Goal: Information Seeking & Learning: Learn about a topic

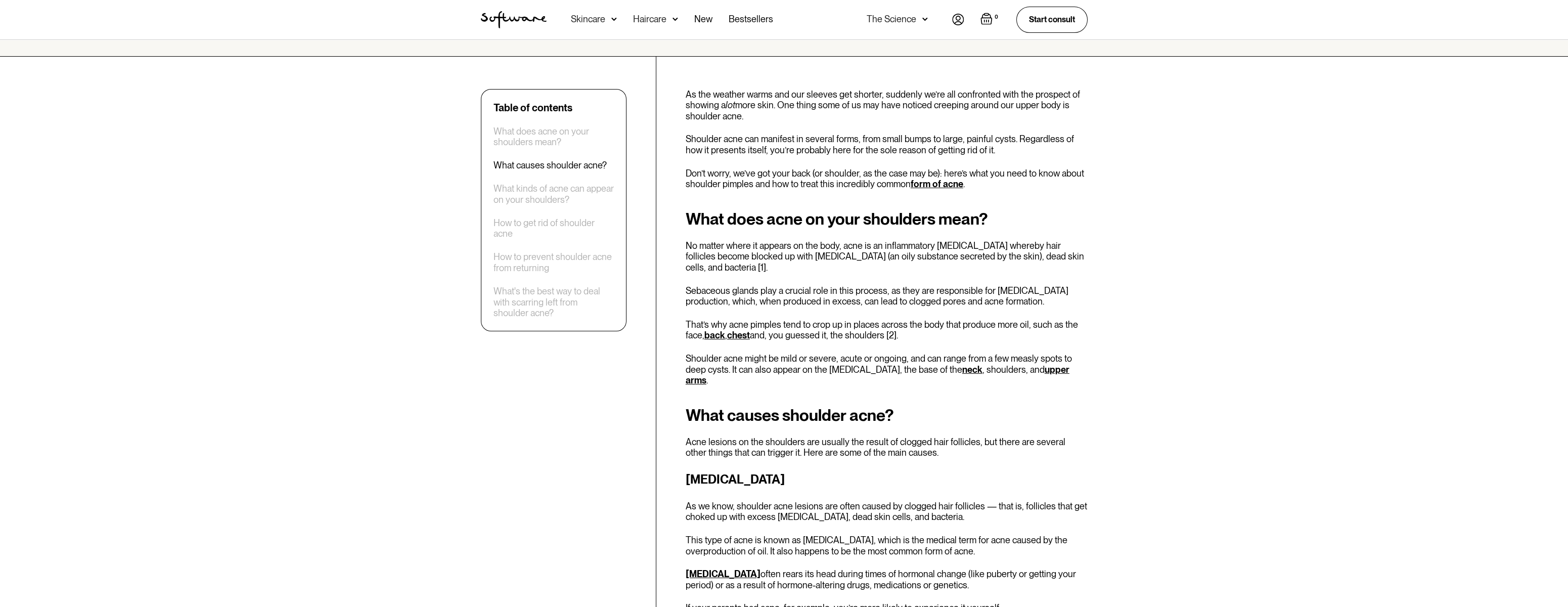
scroll to position [303, 0]
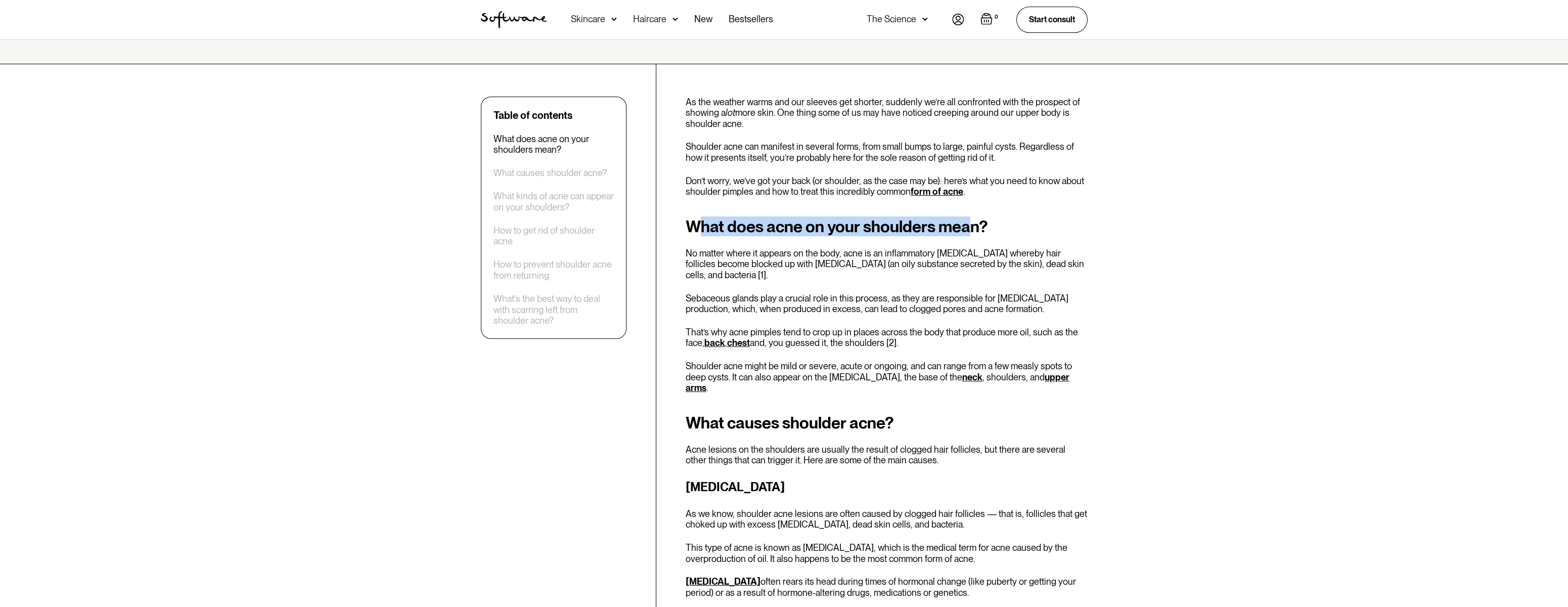
drag, startPoint x: 704, startPoint y: 231, endPoint x: 973, endPoint y: 233, distance: 269.0
click at [973, 233] on h2 "What does acne on your shoulders mean?" at bounding box center [886, 226] width 402 height 18
drag, startPoint x: 973, startPoint y: 233, endPoint x: 959, endPoint y: 276, distance: 45.2
click at [1075, 280] on div "What does acne on your shoulders mean? No matter where it appears on the body, …" at bounding box center [886, 305] width 402 height 176
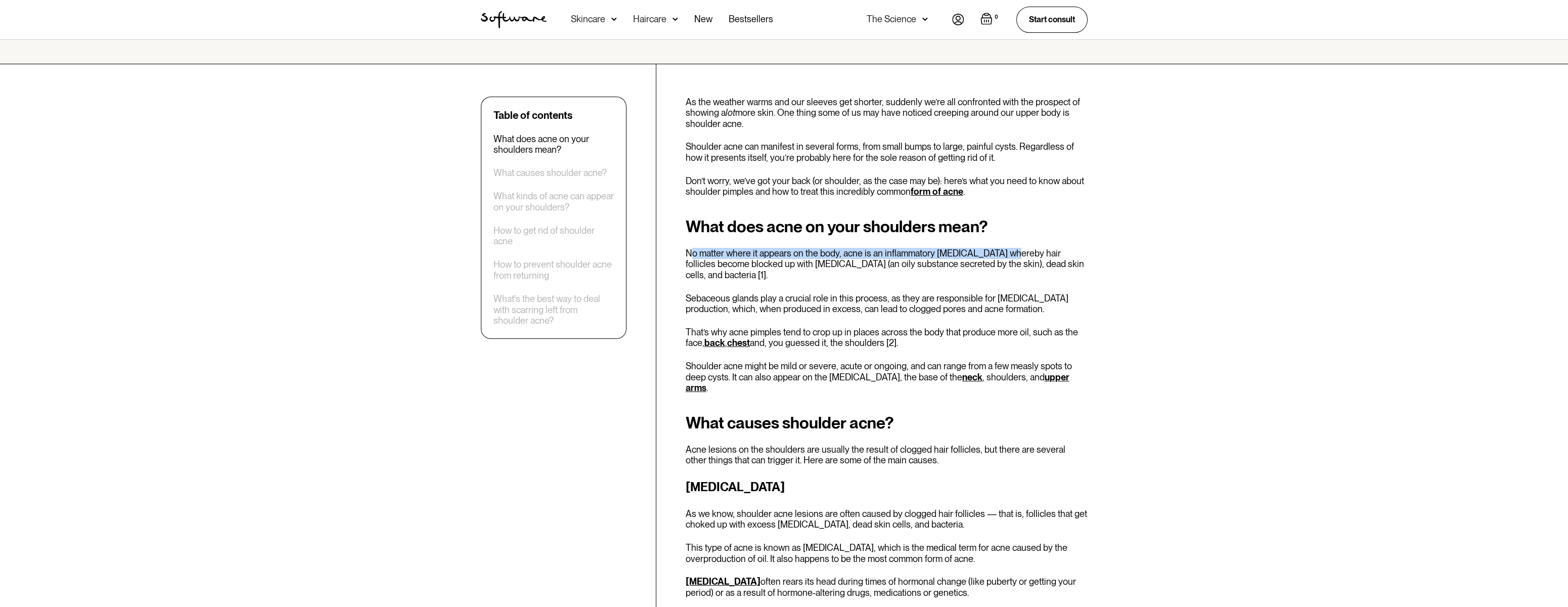
drag, startPoint x: 693, startPoint y: 255, endPoint x: 1019, endPoint y: 255, distance: 326.0
click at [1018, 255] on p "No matter where it appears on the body, acne is an inflammatory [MEDICAL_DATA] …" at bounding box center [886, 264] width 402 height 33
drag, startPoint x: 691, startPoint y: 286, endPoint x: 752, endPoint y: 289, distance: 61.1
click at [752, 293] on p "Sebaceous glands play a crucial role in this process, as they are responsible f…" at bounding box center [886, 304] width 402 height 22
drag, startPoint x: 752, startPoint y: 289, endPoint x: 959, endPoint y: 285, distance: 207.0
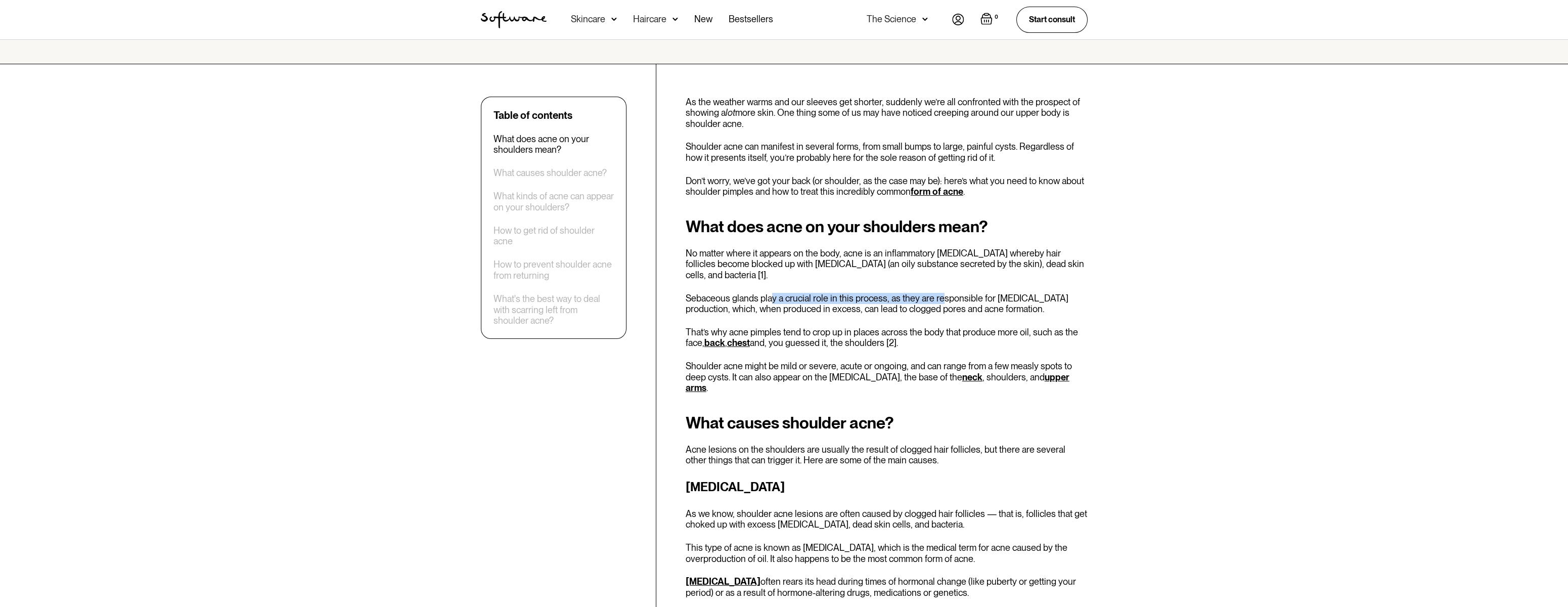
click at [957, 293] on p "Sebaceous glands play a crucial role in this process, as they are responsible f…" at bounding box center [886, 304] width 402 height 22
drag, startPoint x: 959, startPoint y: 285, endPoint x: 973, endPoint y: 300, distance: 20.5
click at [973, 300] on p "Sebaceous glands play a crucial role in this process, as they are responsible f…" at bounding box center [886, 304] width 402 height 22
drag, startPoint x: 724, startPoint y: 319, endPoint x: 854, endPoint y: 314, distance: 130.1
click at [852, 314] on div "What does acne on your shoulders mean? No matter where it appears on the body, …" at bounding box center [886, 305] width 402 height 176
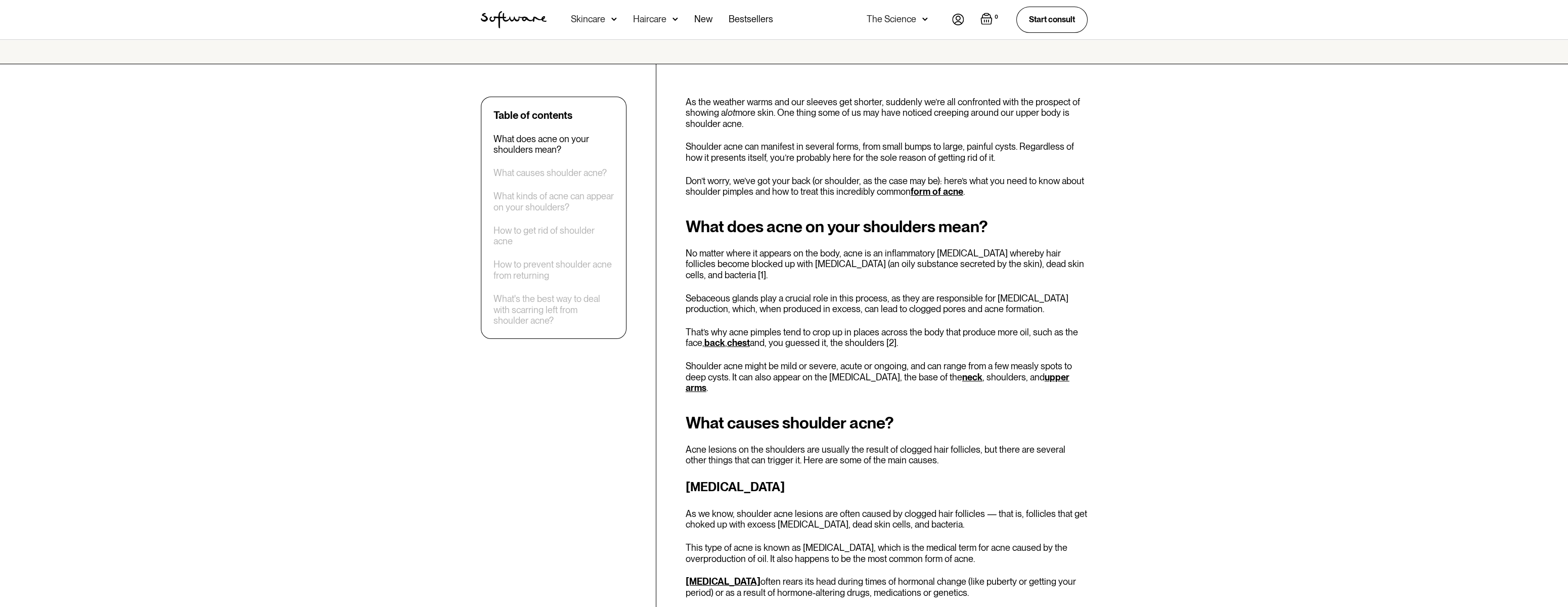
drag, startPoint x: 854, startPoint y: 314, endPoint x: 919, endPoint y: 321, distance: 65.4
click at [919, 327] on p "That’s why acne pimples tend to crop up in places across the body that produce …" at bounding box center [886, 338] width 402 height 22
drag, startPoint x: 779, startPoint y: 402, endPoint x: 880, endPoint y: 399, distance: 101.0
click at [878, 414] on h2 "What causes shoulder acne?" at bounding box center [886, 423] width 402 height 18
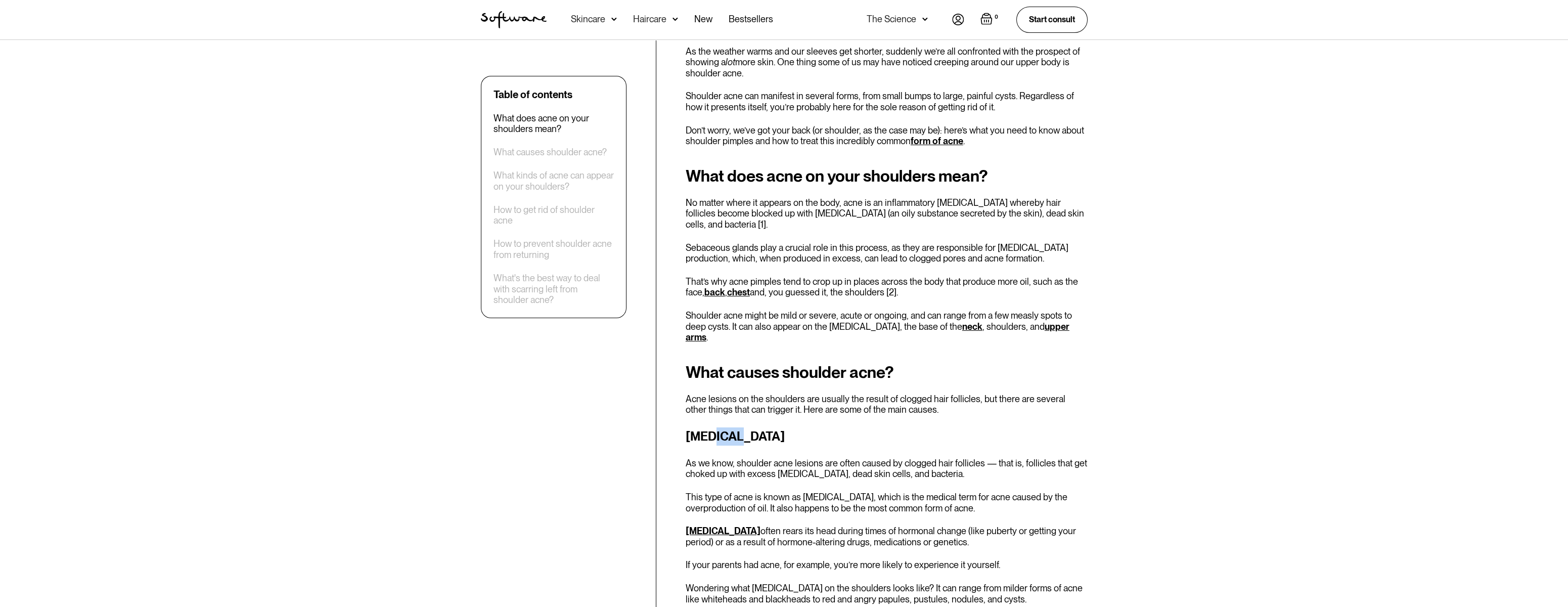
drag, startPoint x: 712, startPoint y: 417, endPoint x: 739, endPoint y: 415, distance: 27.1
click at [738, 427] on h3 "[MEDICAL_DATA]" at bounding box center [886, 437] width 402 height 18
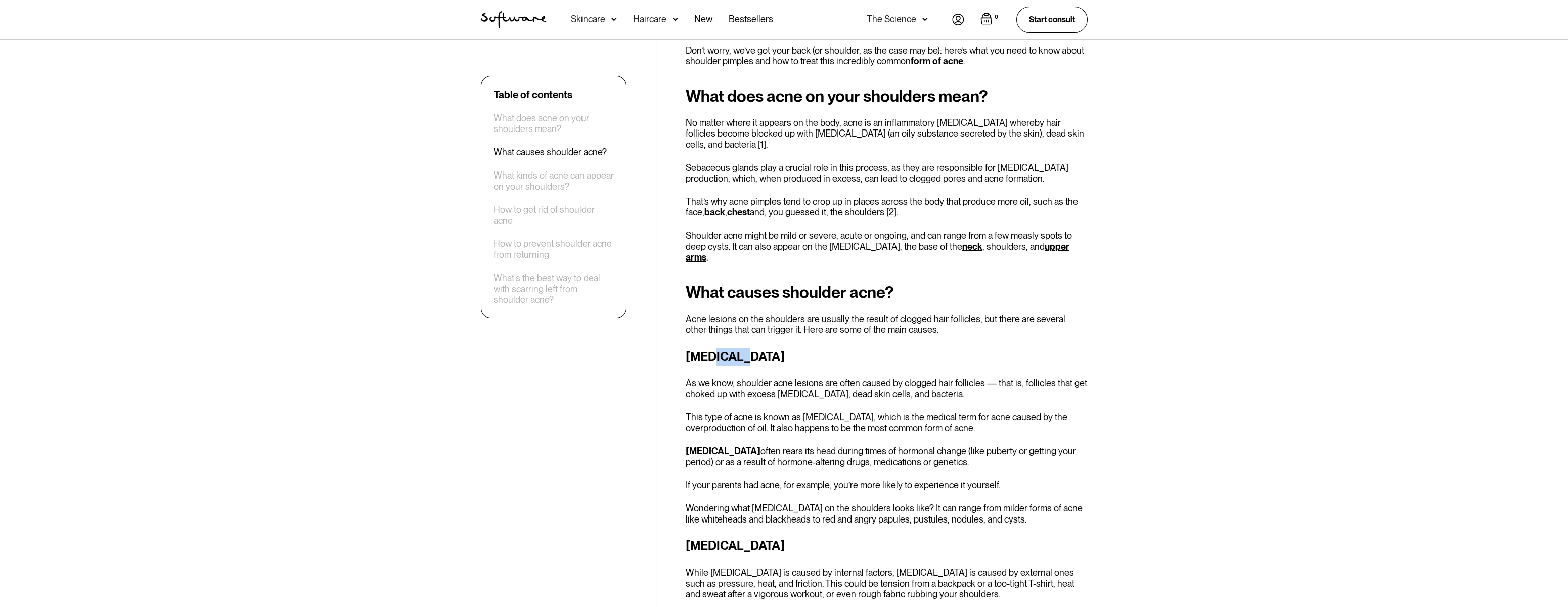
scroll to position [455, 0]
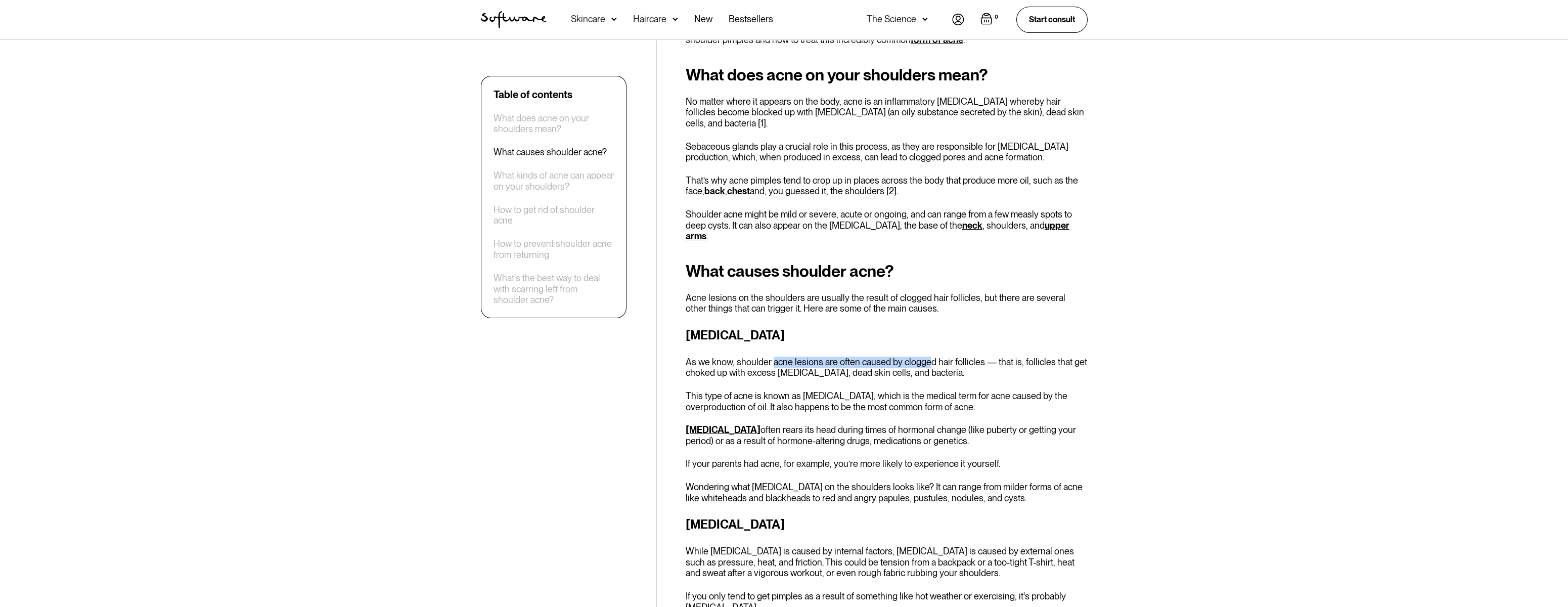
drag, startPoint x: 772, startPoint y: 339, endPoint x: 929, endPoint y: 339, distance: 157.0
click at [929, 357] on p "As we know, shoulder acne lesions are often caused by clogged hair follicles — …" at bounding box center [886, 368] width 402 height 22
drag, startPoint x: 929, startPoint y: 339, endPoint x: 972, endPoint y: 372, distance: 54.2
click at [972, 390] on p "This type of acne is known as [MEDICAL_DATA], which is the medical term for acn…" at bounding box center [886, 401] width 402 height 22
drag, startPoint x: 922, startPoint y: 343, endPoint x: 964, endPoint y: 339, distance: 42.2
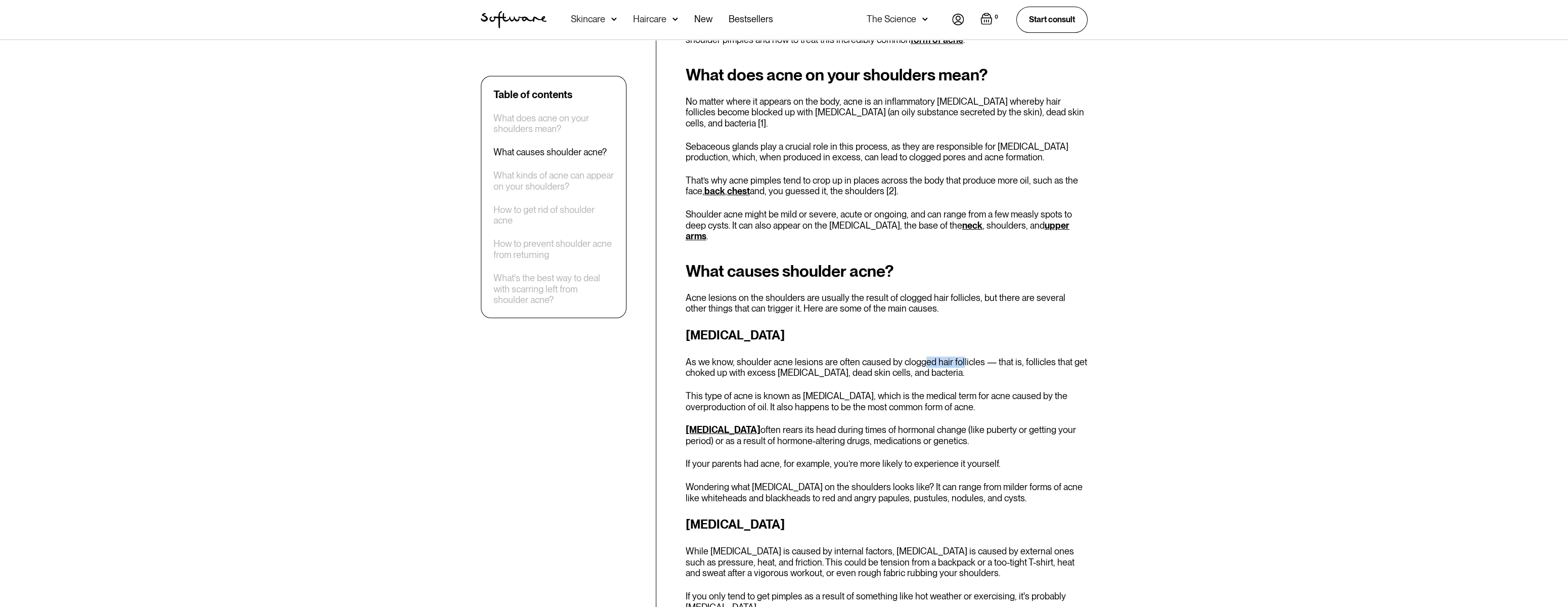
click at [964, 357] on p "As we know, shoulder acne lesions are often caused by clogged hair follicles — …" at bounding box center [886, 368] width 402 height 22
drag, startPoint x: 964, startPoint y: 339, endPoint x: 1062, endPoint y: 339, distance: 98.0
click at [1062, 357] on p "As we know, shoulder acne lesions are often caused by clogged hair follicles — …" at bounding box center [886, 368] width 402 height 22
drag, startPoint x: 707, startPoint y: 352, endPoint x: 897, endPoint y: 351, distance: 190.0
click at [889, 357] on p "As we know, shoulder acne lesions are often caused by clogged hair follicles — …" at bounding box center [886, 368] width 402 height 22
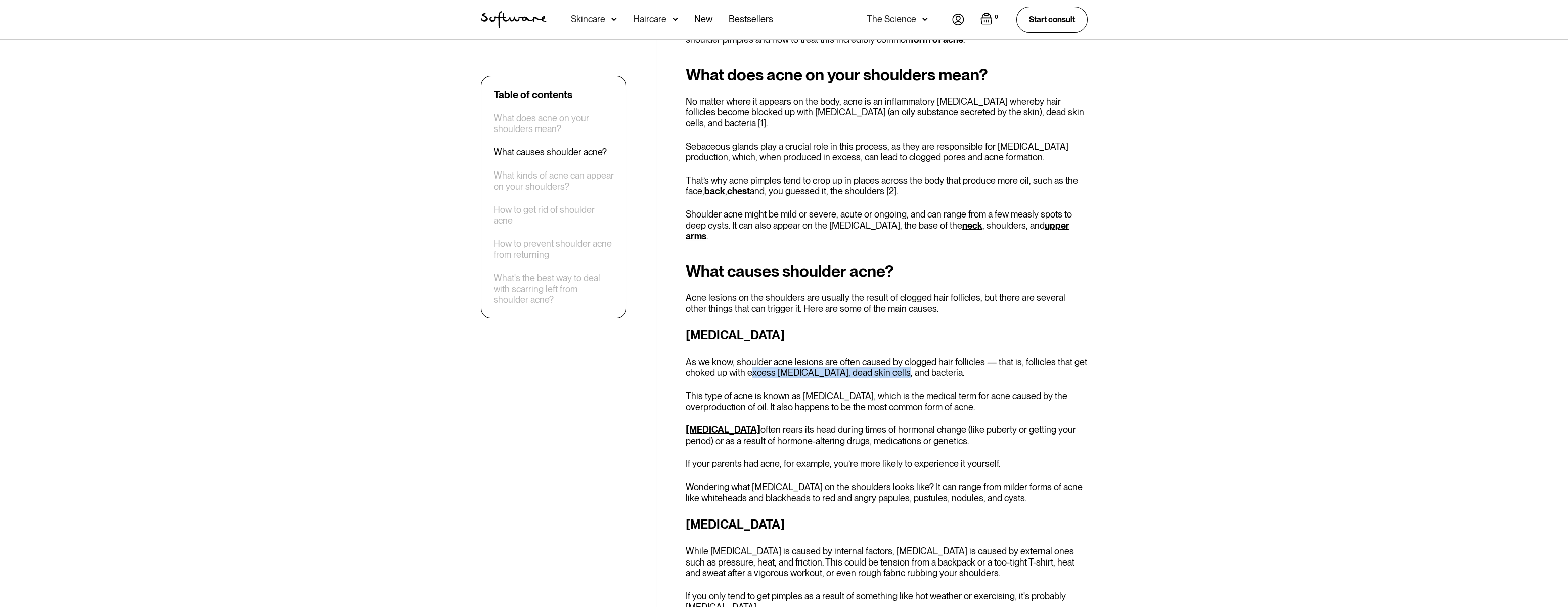
drag, startPoint x: 756, startPoint y: 353, endPoint x: 903, endPoint y: 349, distance: 147.1
click at [903, 357] on p "As we know, shoulder acne lesions are often caused by clogged hair follicles — …" at bounding box center [886, 368] width 402 height 22
drag, startPoint x: 716, startPoint y: 375, endPoint x: 788, endPoint y: 375, distance: 72.0
click at [788, 390] on p "This type of acne is known as [MEDICAL_DATA], which is the medical term for acn…" at bounding box center [886, 401] width 402 height 22
drag, startPoint x: 788, startPoint y: 375, endPoint x: 1008, endPoint y: 372, distance: 220.0
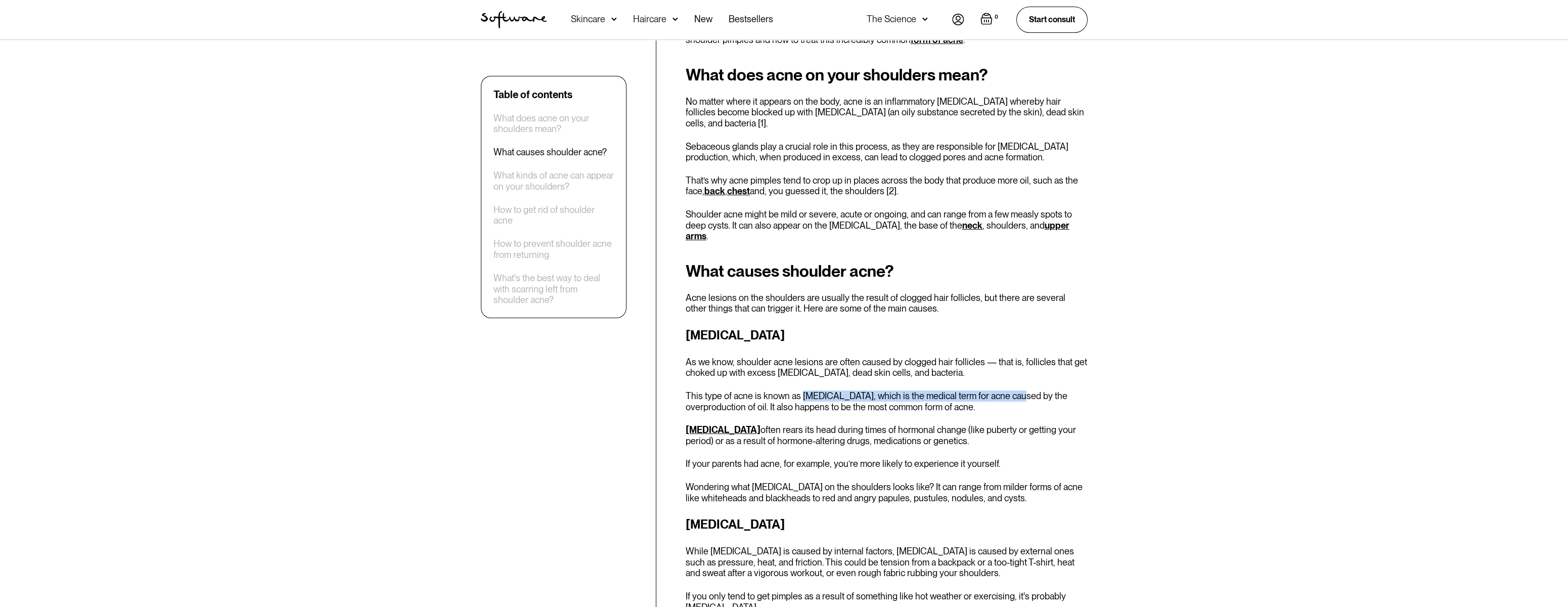
click at [1008, 390] on p "This type of acne is known as [MEDICAL_DATA], which is the medical term for acn…" at bounding box center [886, 401] width 402 height 22
drag, startPoint x: 712, startPoint y: 384, endPoint x: 954, endPoint y: 381, distance: 242.0
click at [954, 390] on p "This type of acne is known as [MEDICAL_DATA], which is the medical term for acn…" at bounding box center [886, 401] width 402 height 22
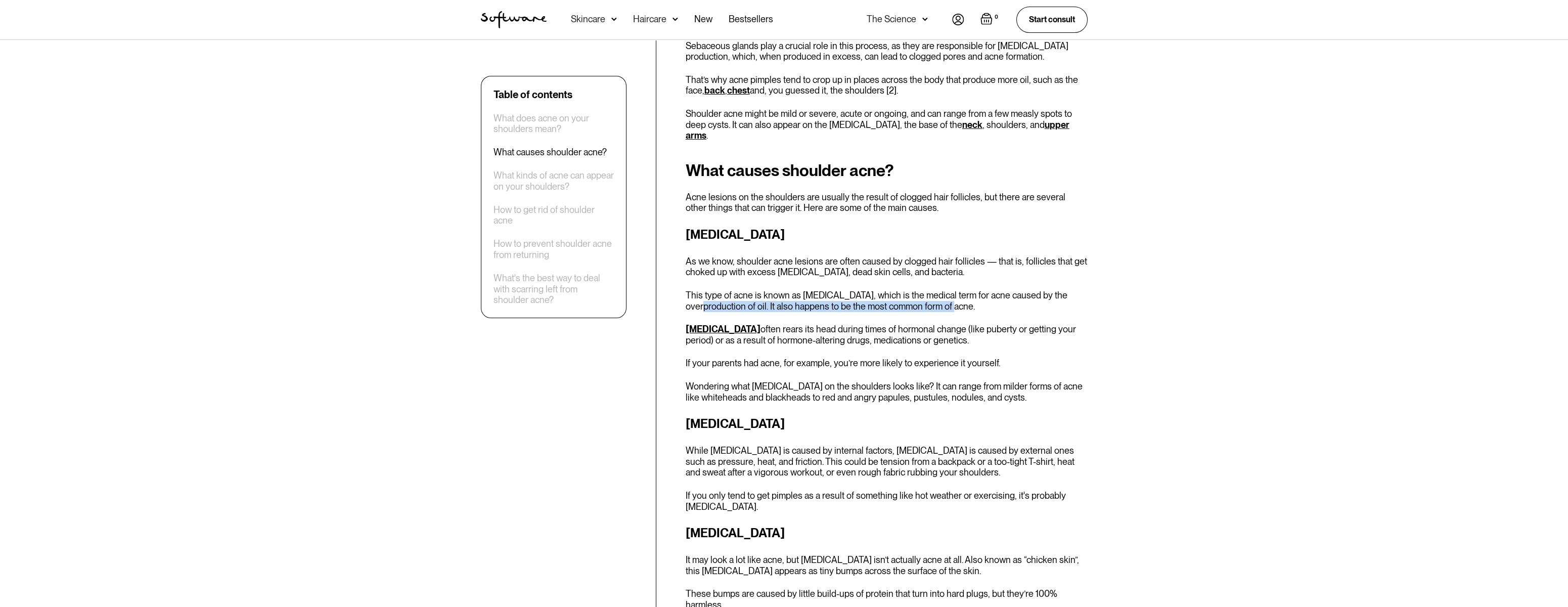
scroll to position [556, 0]
drag, startPoint x: 763, startPoint y: 306, endPoint x: 932, endPoint y: 306, distance: 169.0
click at [932, 323] on p "[MEDICAL_DATA] often rears its head during times of hormonal change (like puber…" at bounding box center [886, 334] width 402 height 22
drag, startPoint x: 932, startPoint y: 306, endPoint x: 1062, endPoint y: 306, distance: 130.0
click at [1062, 323] on p "[MEDICAL_DATA] often rears its head during times of hormonal change (like puber…" at bounding box center [886, 334] width 402 height 22
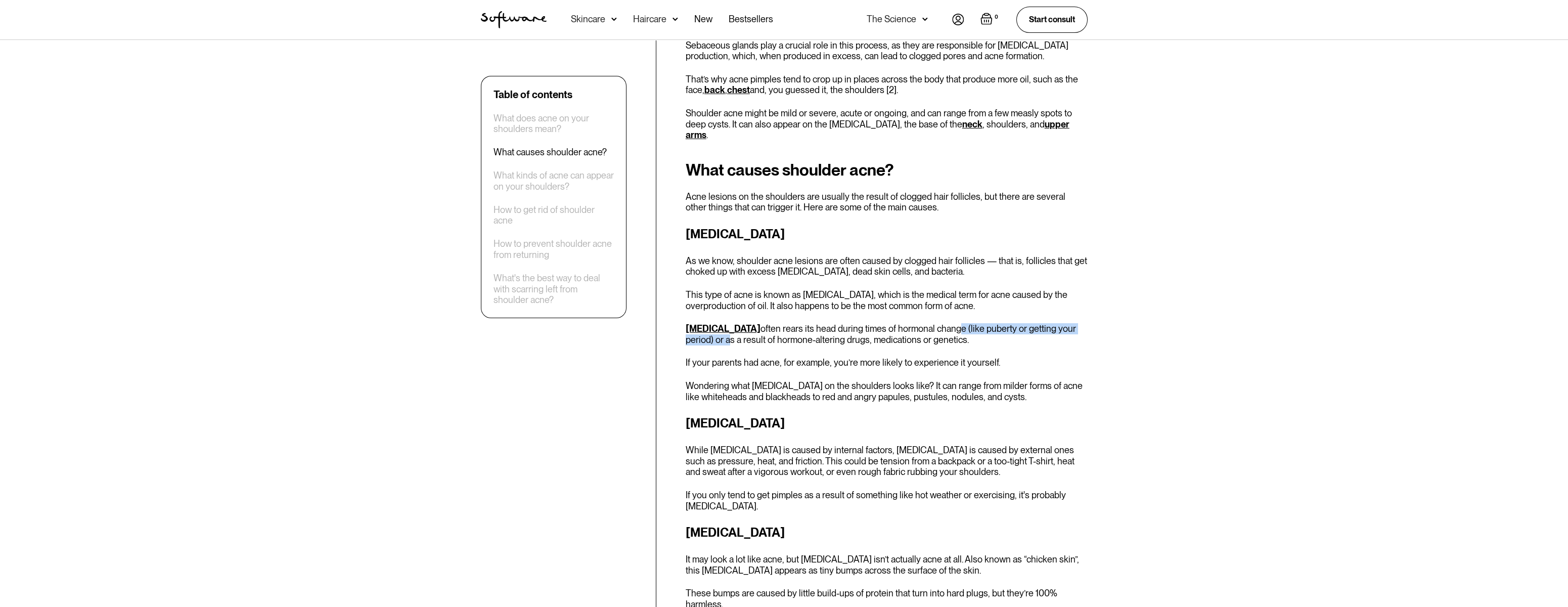
drag, startPoint x: 701, startPoint y: 318, endPoint x: 947, endPoint y: 312, distance: 246.1
click at [947, 323] on p "[MEDICAL_DATA] often rears its head during times of hormonal change (like puber…" at bounding box center [886, 334] width 402 height 22
drag, startPoint x: 785, startPoint y: 320, endPoint x: 906, endPoint y: 318, distance: 121.0
click at [906, 323] on p "[MEDICAL_DATA] often rears its head during times of hormonal change (like puber…" at bounding box center [886, 334] width 402 height 22
drag, startPoint x: 729, startPoint y: 342, endPoint x: 764, endPoint y: 343, distance: 35.0
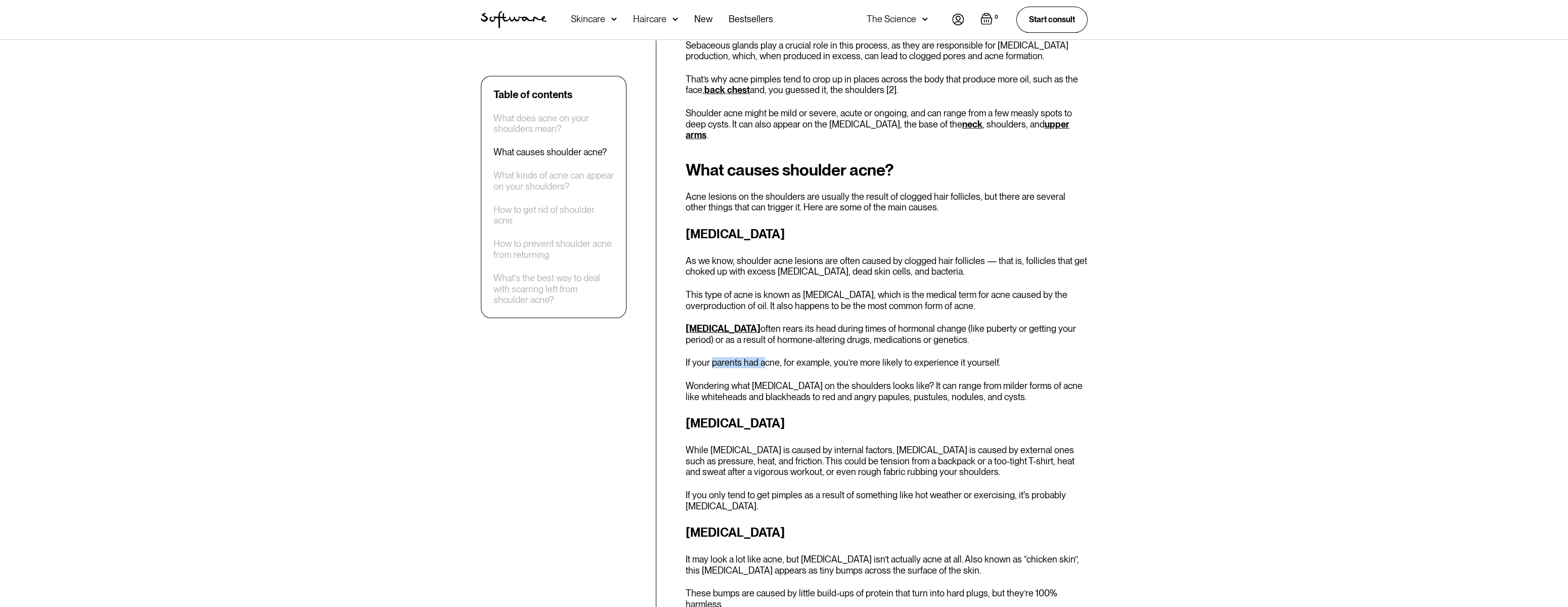
click at [764, 357] on p "If your parents had acne, for example, you’re more likely to experience it your…" at bounding box center [886, 362] width 402 height 11
drag, startPoint x: 764, startPoint y: 343, endPoint x: 961, endPoint y: 339, distance: 197.0
click at [961, 357] on p "If your parents had acne, for example, you’re more likely to experience it your…" at bounding box center [886, 362] width 402 height 11
drag, startPoint x: 739, startPoint y: 365, endPoint x: 796, endPoint y: 363, distance: 57.0
click at [796, 381] on p "Wondering what [MEDICAL_DATA] on the shoulders looks like? It can range from mi…" at bounding box center [886, 391] width 402 height 22
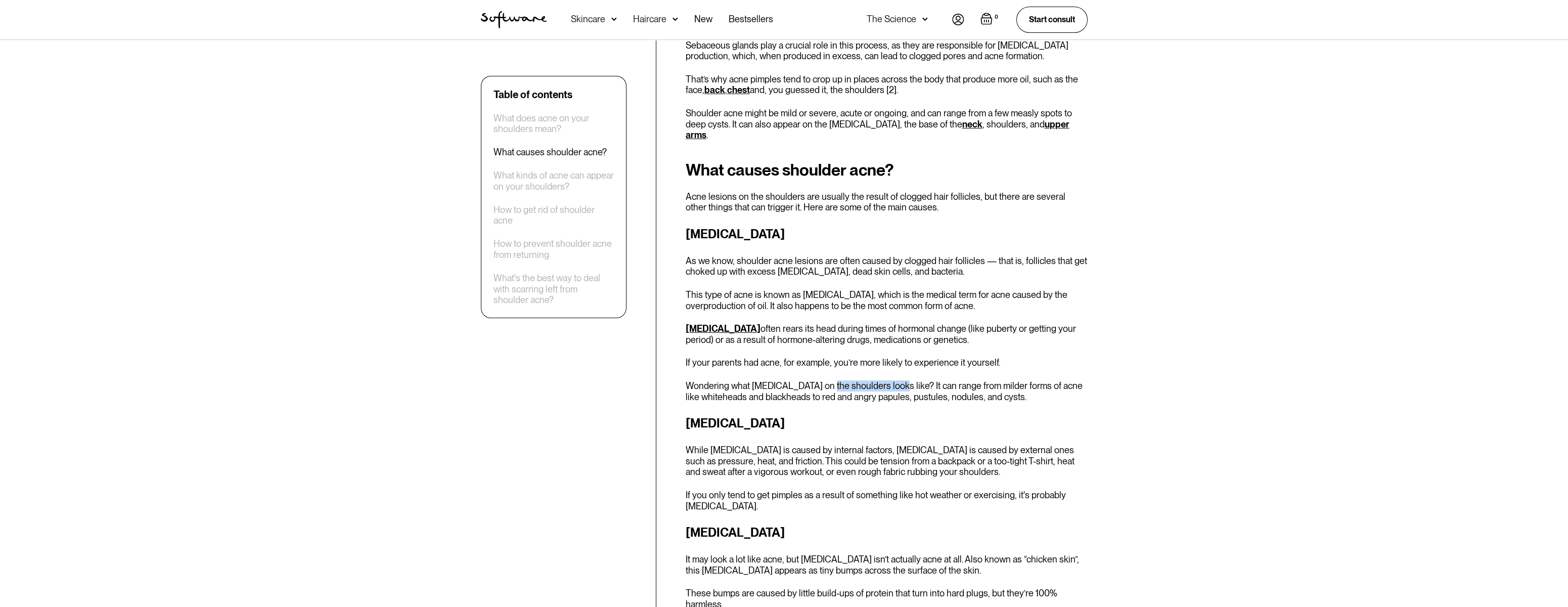
drag, startPoint x: 796, startPoint y: 363, endPoint x: 892, endPoint y: 365, distance: 96.0
click at [892, 381] on p "Wondering what [MEDICAL_DATA] on the shoulders looks like? It can range from mi…" at bounding box center [886, 391] width 402 height 22
drag, startPoint x: 892, startPoint y: 365, endPoint x: 1030, endPoint y: 357, distance: 138.2
click at [1029, 357] on div "[MEDICAL_DATA] As we know, shoulder acne lesions are often caused by clogged ha…" at bounding box center [886, 314] width 402 height 177
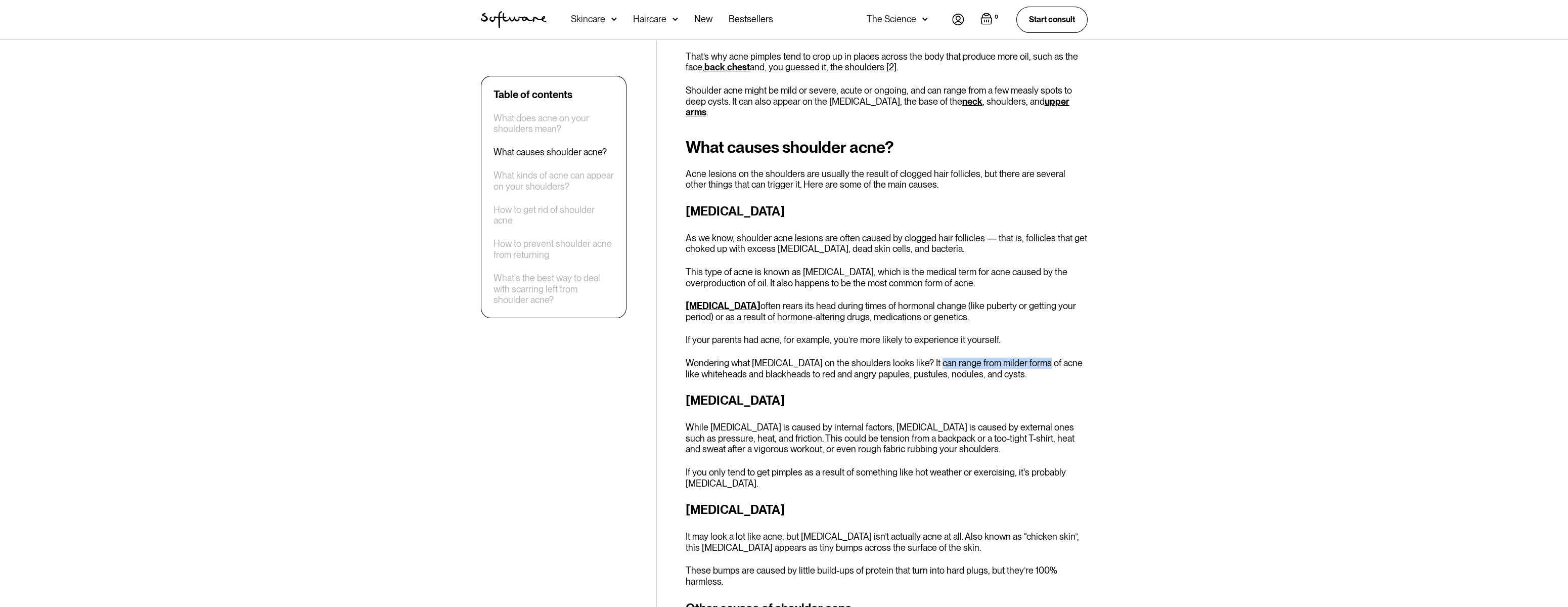
scroll to position [657, 0]
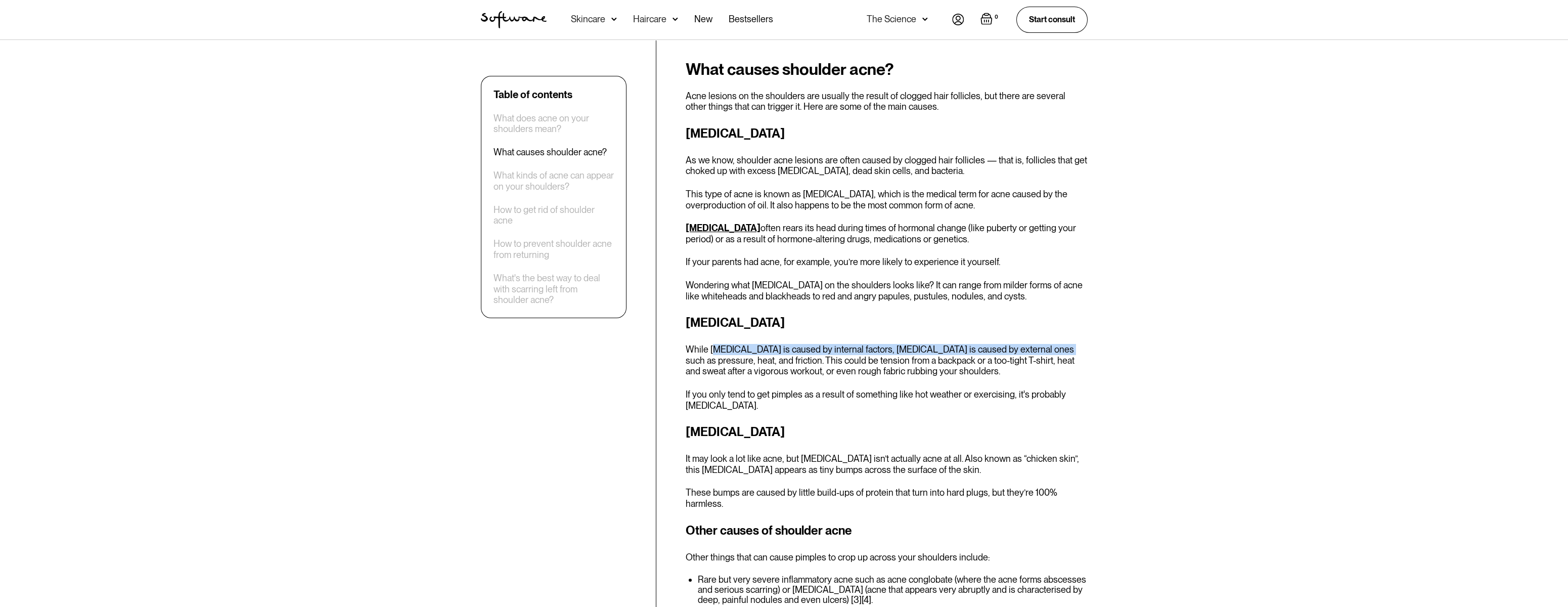
drag, startPoint x: 716, startPoint y: 329, endPoint x: 1051, endPoint y: 326, distance: 335.0
click at [1051, 344] on p "While [MEDICAL_DATA] is caused by internal factors, [MEDICAL_DATA] is caused by…" at bounding box center [886, 360] width 402 height 33
drag, startPoint x: 717, startPoint y: 342, endPoint x: 772, endPoint y: 340, distance: 55.0
click at [772, 344] on p "While [MEDICAL_DATA] is caused by internal factors, [MEDICAL_DATA] is caused by…" at bounding box center [886, 360] width 402 height 33
drag
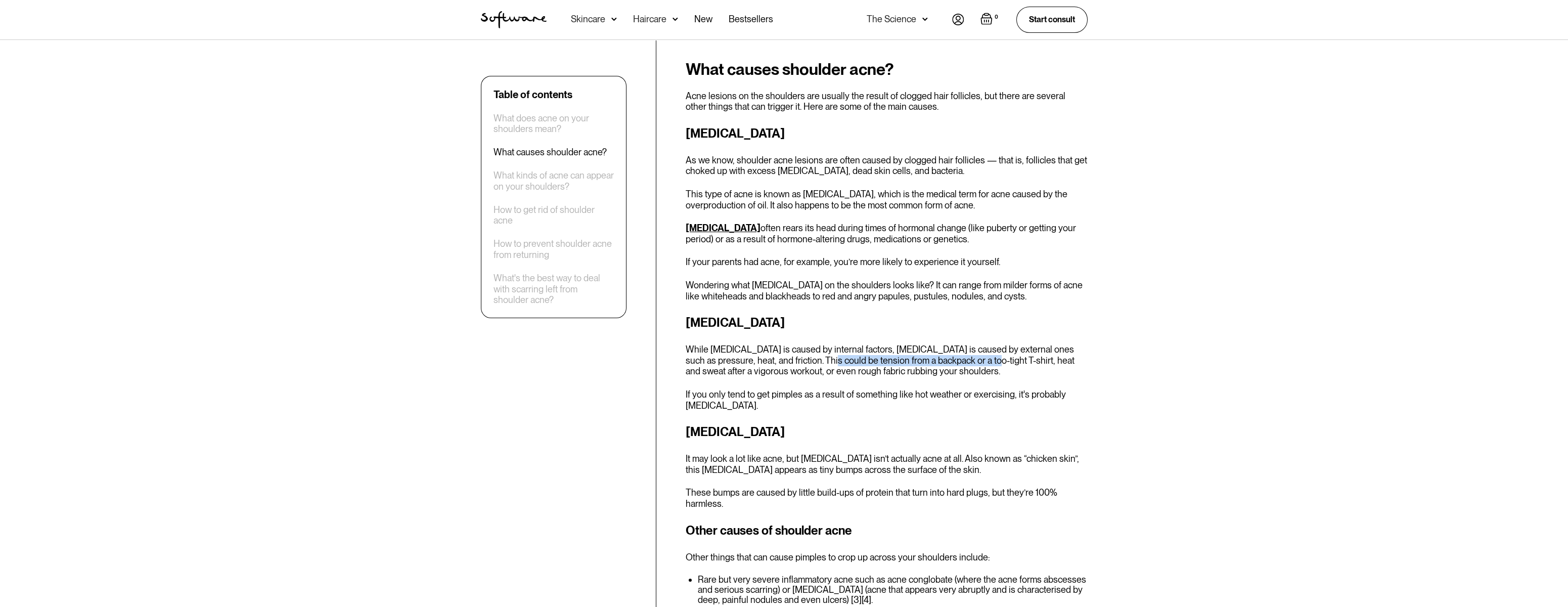
click at [982, 344] on p "While [MEDICAL_DATA] is caused by internal factors, [MEDICAL_DATA] is caused by…" at bounding box center [886, 360] width 402 height 33
click at [759, 423] on h3 "[MEDICAL_DATA]" at bounding box center [886, 432] width 402 height 18
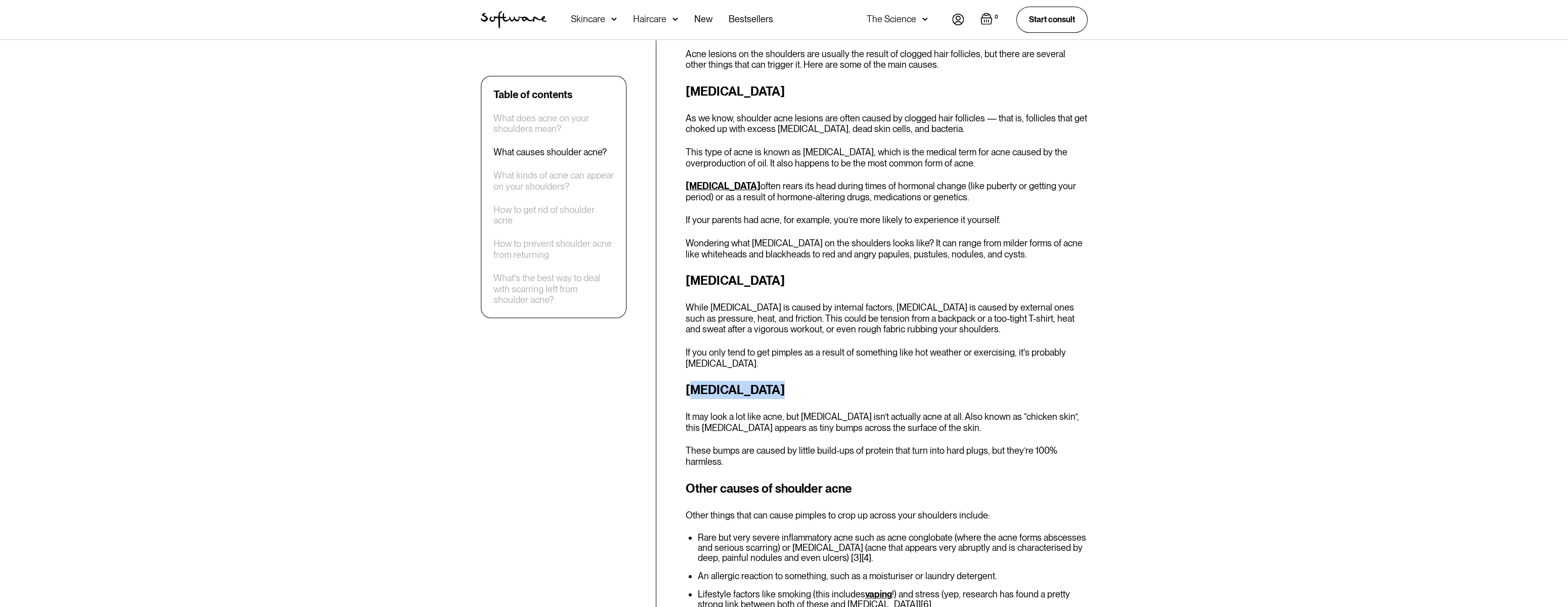
scroll to position [708, 0]
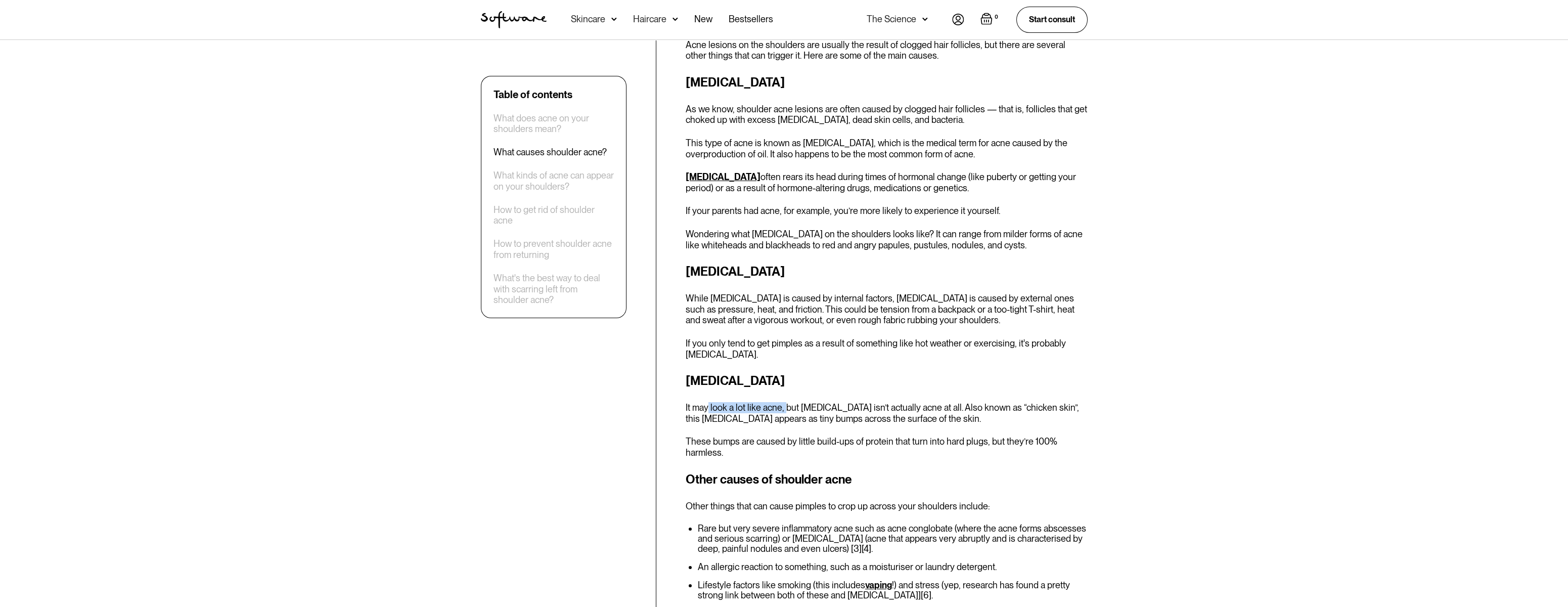
click at [791, 402] on p "It may look a lot like acne, but [MEDICAL_DATA] isn’t actually acne at all. Als…" at bounding box center [886, 413] width 402 height 22
click at [956, 409] on div "[MEDICAL_DATA] It may look a lot like acne, but [MEDICAL_DATA] isn’t actually a…" at bounding box center [886, 415] width 402 height 86
